Goal: Task Accomplishment & Management: Manage account settings

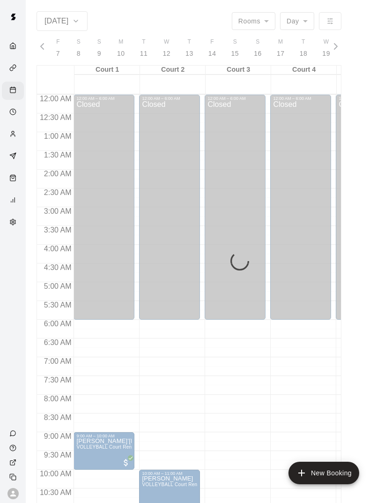
scroll to position [422, 0]
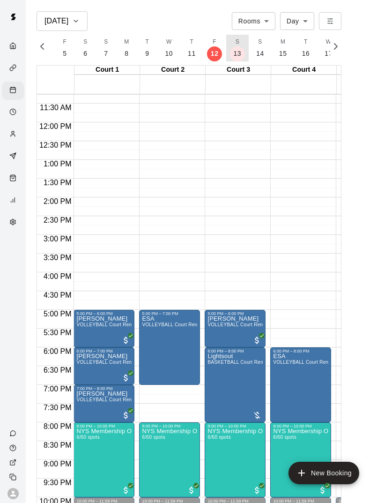
click at [241, 50] on button "S 13" at bounding box center [237, 48] width 23 height 27
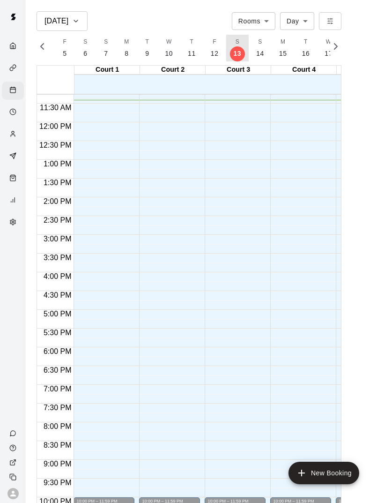
scroll to position [0, 4054]
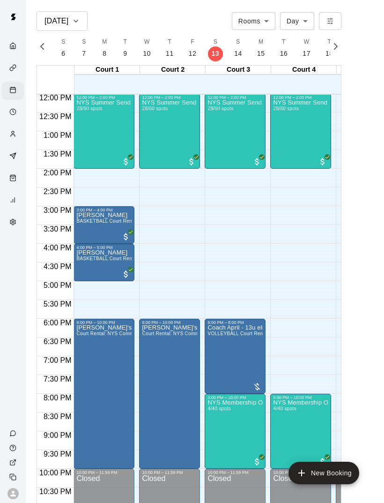
scroll to position [450, 0]
click at [104, 125] on div "NYS Summer Send Off 3v3 - Boys 14 - 17 years old 28/60 spots" at bounding box center [103, 351] width 55 height 503
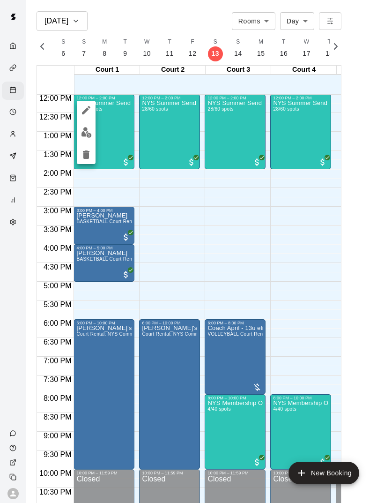
click at [86, 133] on img "edit" at bounding box center [86, 132] width 11 height 11
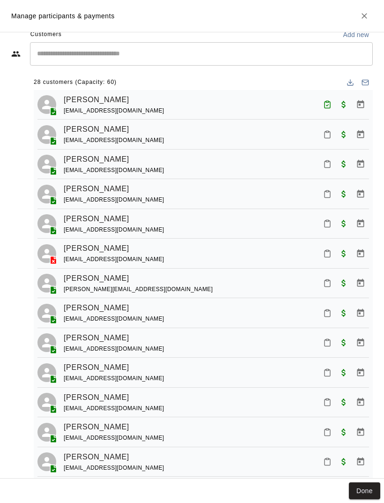
scroll to position [74, 0]
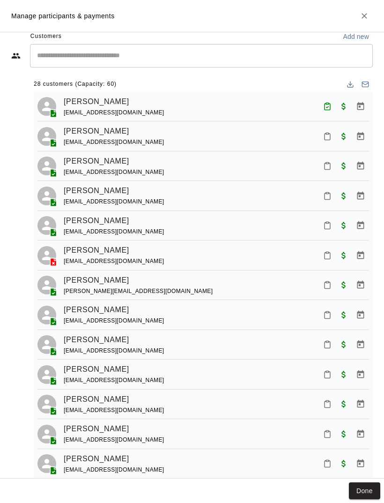
click at [164, 335] on div "Dayanemi Pablo alfonsodayanemi@yahoo.com" at bounding box center [216, 345] width 305 height 22
click at [327, 345] on icon "Mark attendance" at bounding box center [328, 345] width 6 height 7
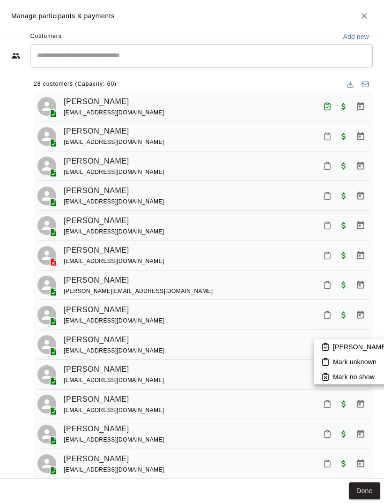
click at [348, 344] on p "Mark attended" at bounding box center [374, 346] width 83 height 9
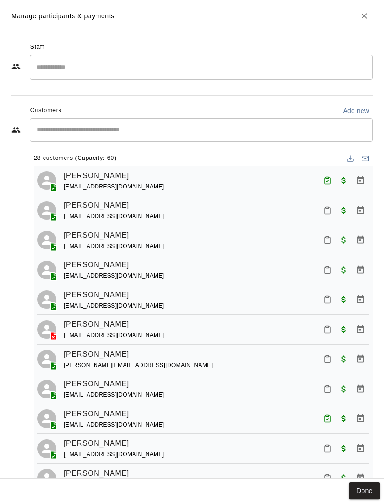
scroll to position [0, 0]
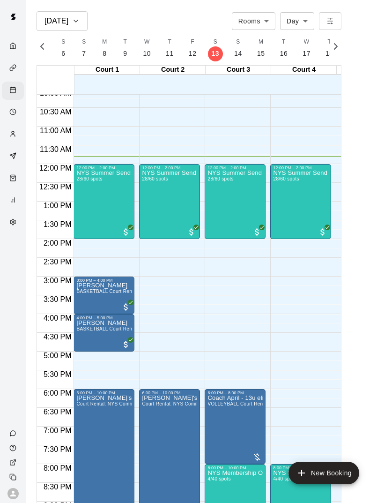
scroll to position [374, 0]
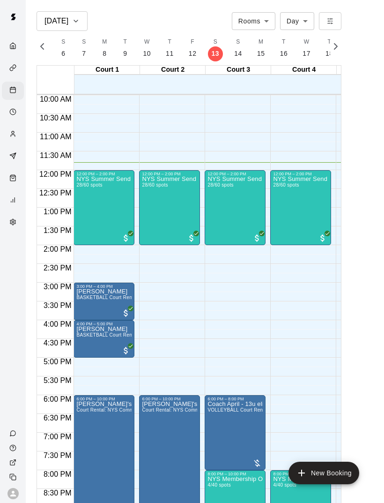
click at [99, 206] on div "NYS Summer Send Off 3v3 - Boys 14 - 17 years old 28/60 spots" at bounding box center [103, 427] width 55 height 503
click at [88, 210] on img "edit" at bounding box center [86, 208] width 11 height 11
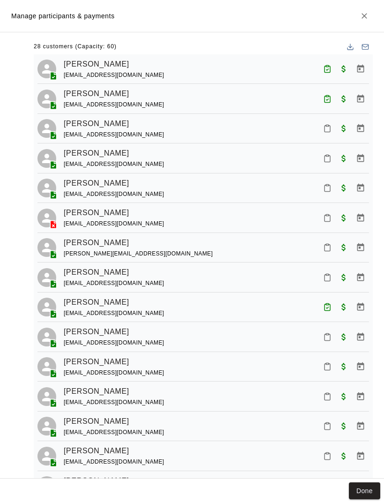
scroll to position [109, 0]
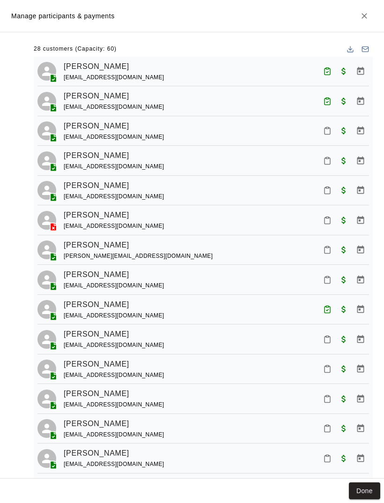
click at [365, 495] on button "Done" at bounding box center [364, 490] width 31 height 17
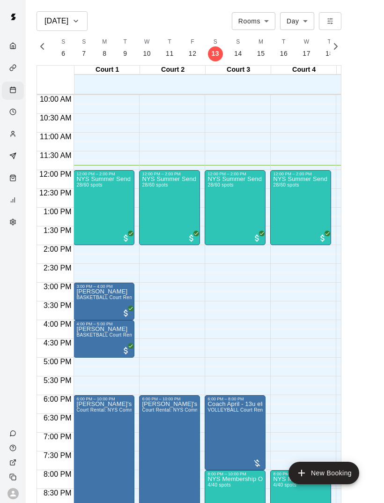
click at [108, 210] on div "NYS Summer Send Off 3v3 - Boys 14 - 17 years old 28/60 spots" at bounding box center [103, 427] width 55 height 503
click at [85, 206] on img "edit" at bounding box center [86, 208] width 11 height 11
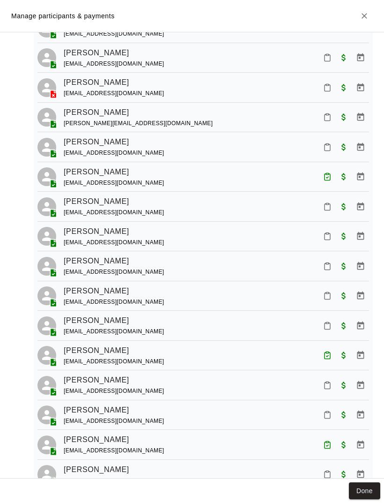
scroll to position [247, 0]
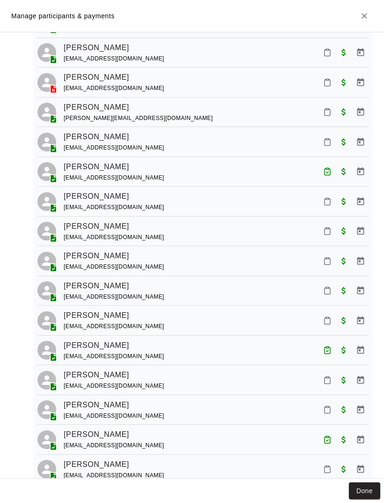
click at [328, 230] on icon "Mark attendance" at bounding box center [327, 231] width 8 height 8
click at [349, 234] on p "Mark attended" at bounding box center [374, 231] width 83 height 9
click at [369, 490] on button "Done" at bounding box center [364, 490] width 31 height 17
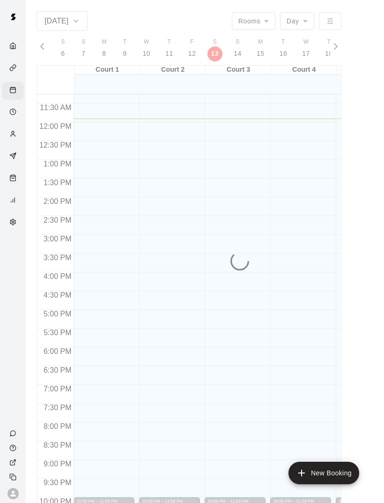
scroll to position [0, 4054]
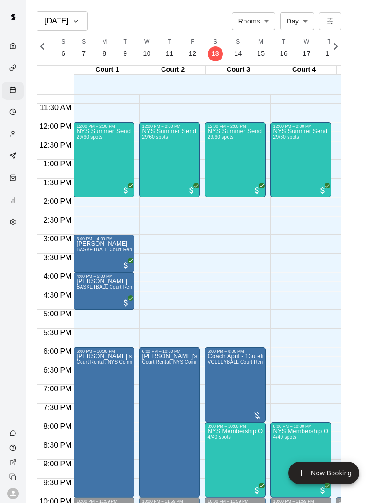
click at [112, 154] on div "NYS Summer Send Off 3v3 - Boys 14 - 17 years old 29/60 spots" at bounding box center [103, 379] width 55 height 503
click at [90, 161] on img "edit" at bounding box center [86, 160] width 11 height 11
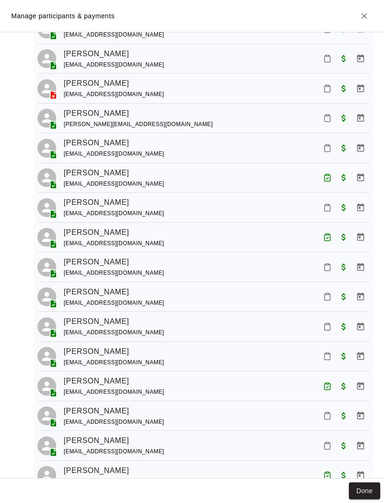
scroll to position [241, 0]
click at [330, 294] on icon "Mark attendance" at bounding box center [328, 296] width 6 height 7
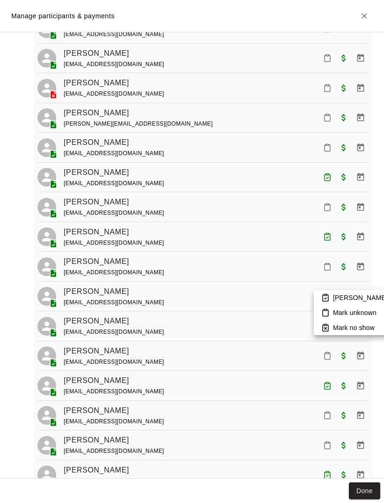
click at [342, 296] on p "Mark attended" at bounding box center [374, 297] width 83 height 9
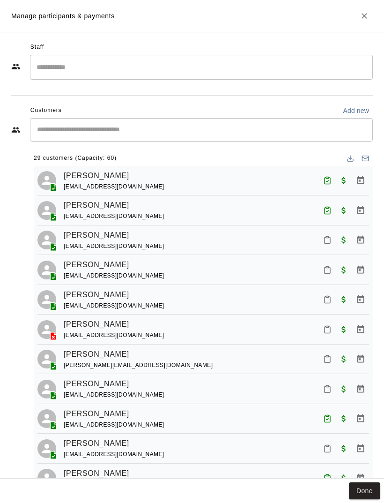
scroll to position [0, 0]
click at [374, 483] on button "Done" at bounding box center [364, 490] width 31 height 17
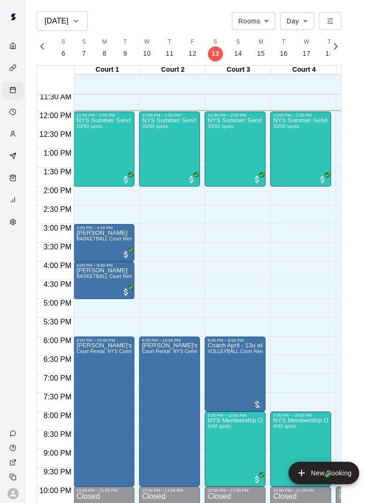
scroll to position [432, 0]
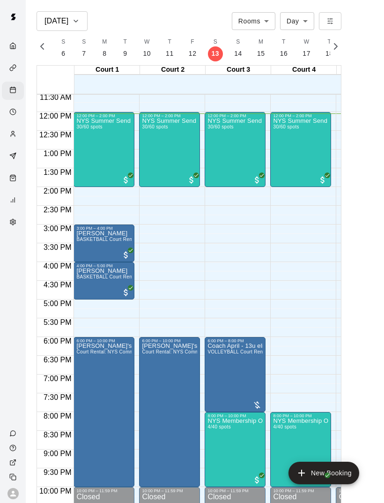
click at [98, 140] on div "NYS Summer Send Off 3v3 - Boys 14 - 17 years old 30/60 spots" at bounding box center [103, 369] width 55 height 503
click at [89, 146] on img "edit" at bounding box center [86, 150] width 11 height 11
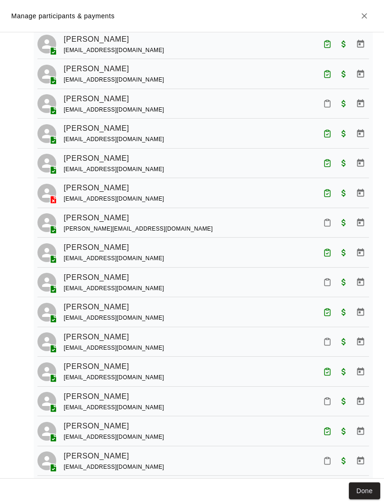
scroll to position [136, 0]
click at [325, 282] on icon "Mark attendance" at bounding box center [328, 283] width 6 height 7
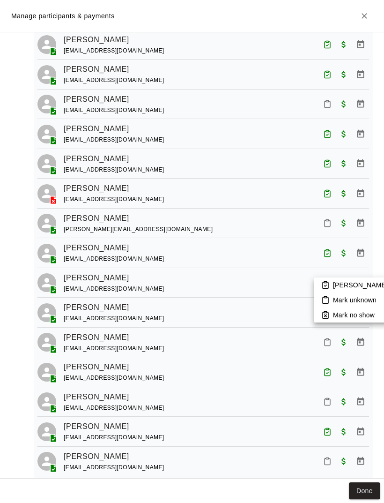
click at [332, 285] on li "Mark attended" at bounding box center [369, 284] width 110 height 15
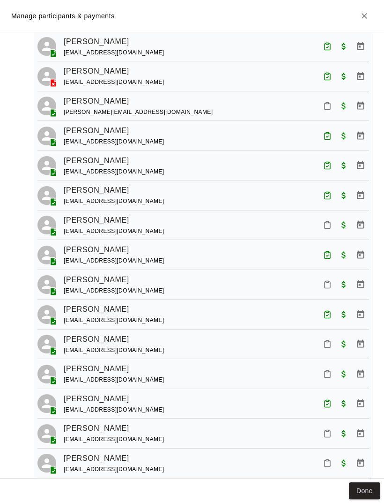
scroll to position [259, 0]
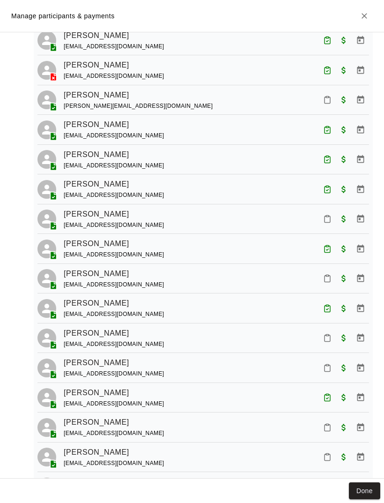
click at [328, 334] on icon "Mark attendance" at bounding box center [327, 338] width 8 height 8
click at [338, 337] on p "Mark attended" at bounding box center [374, 337] width 83 height 9
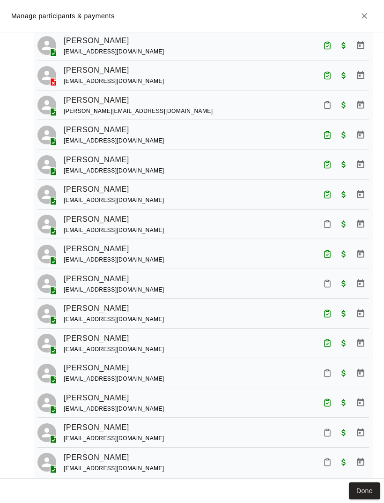
scroll to position [255, 0]
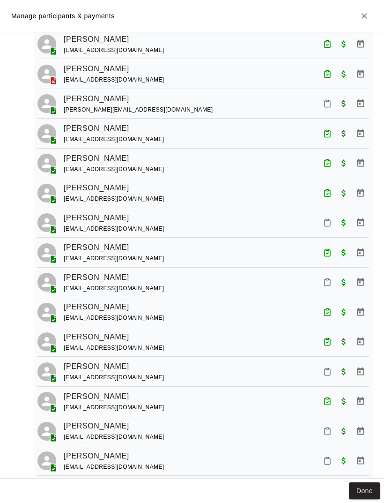
click at [371, 487] on button "Done" at bounding box center [364, 490] width 31 height 17
